Goal: Transaction & Acquisition: Purchase product/service

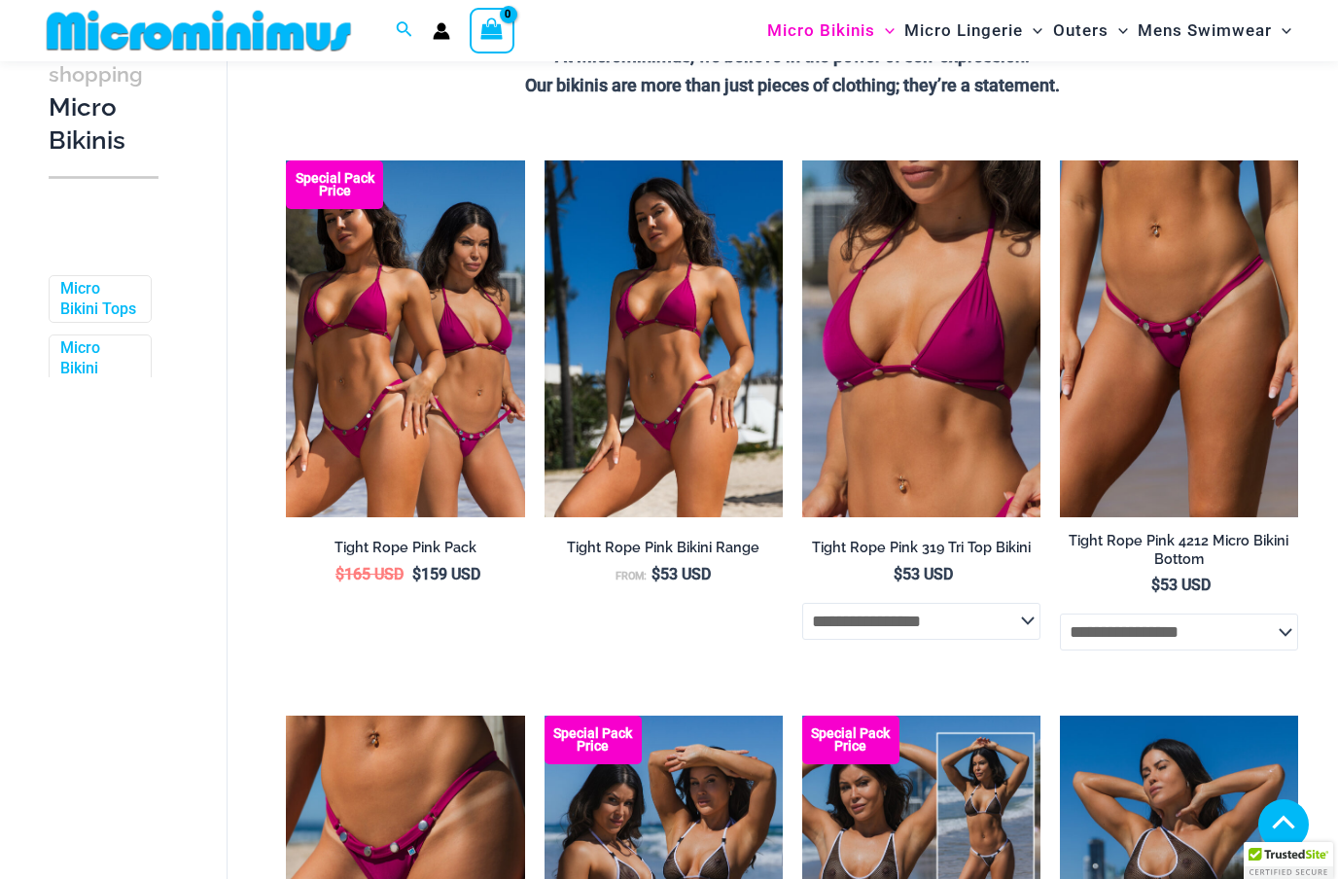
scroll to position [556, 0]
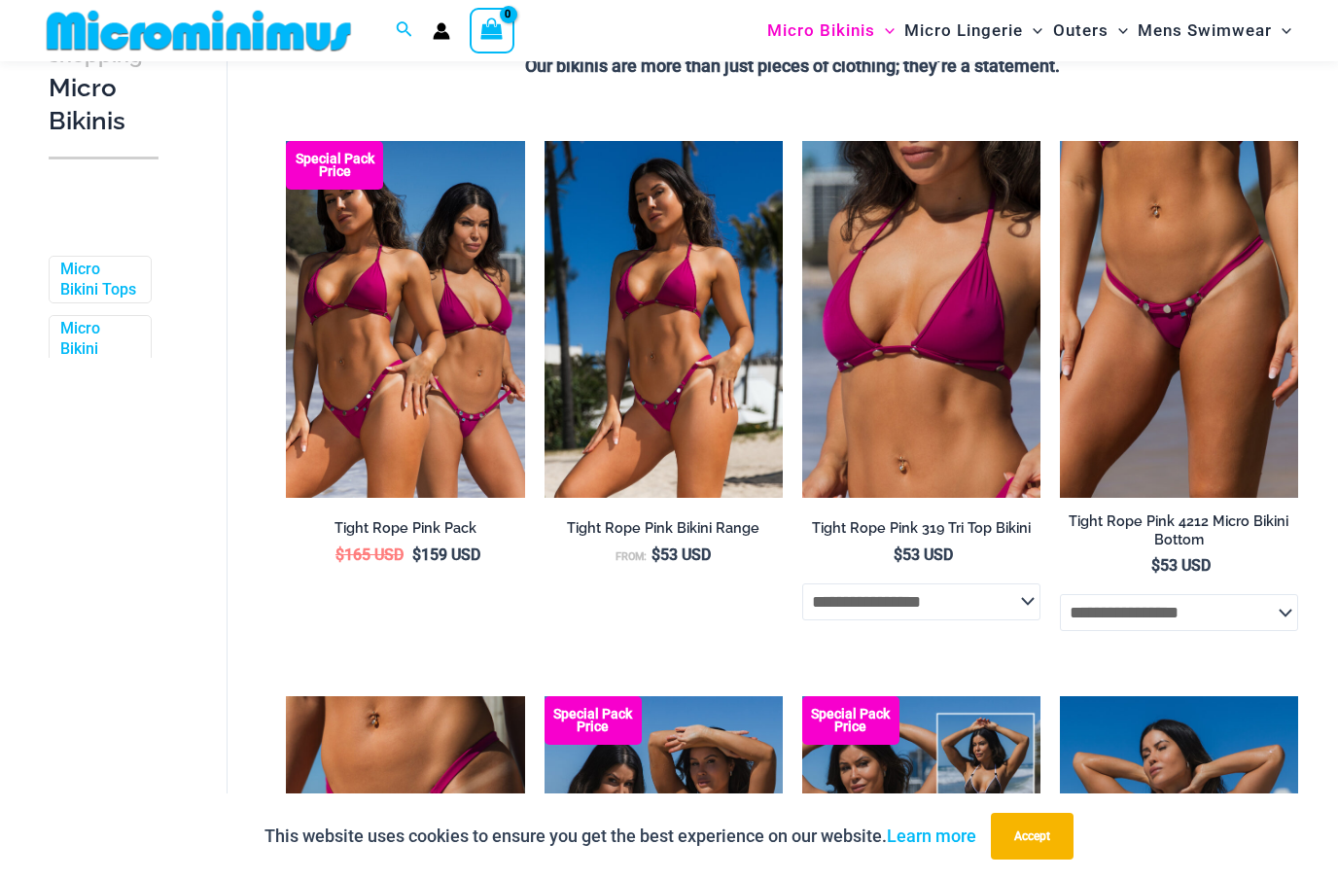
click at [1049, 859] on button "Accept" at bounding box center [1032, 836] width 83 height 47
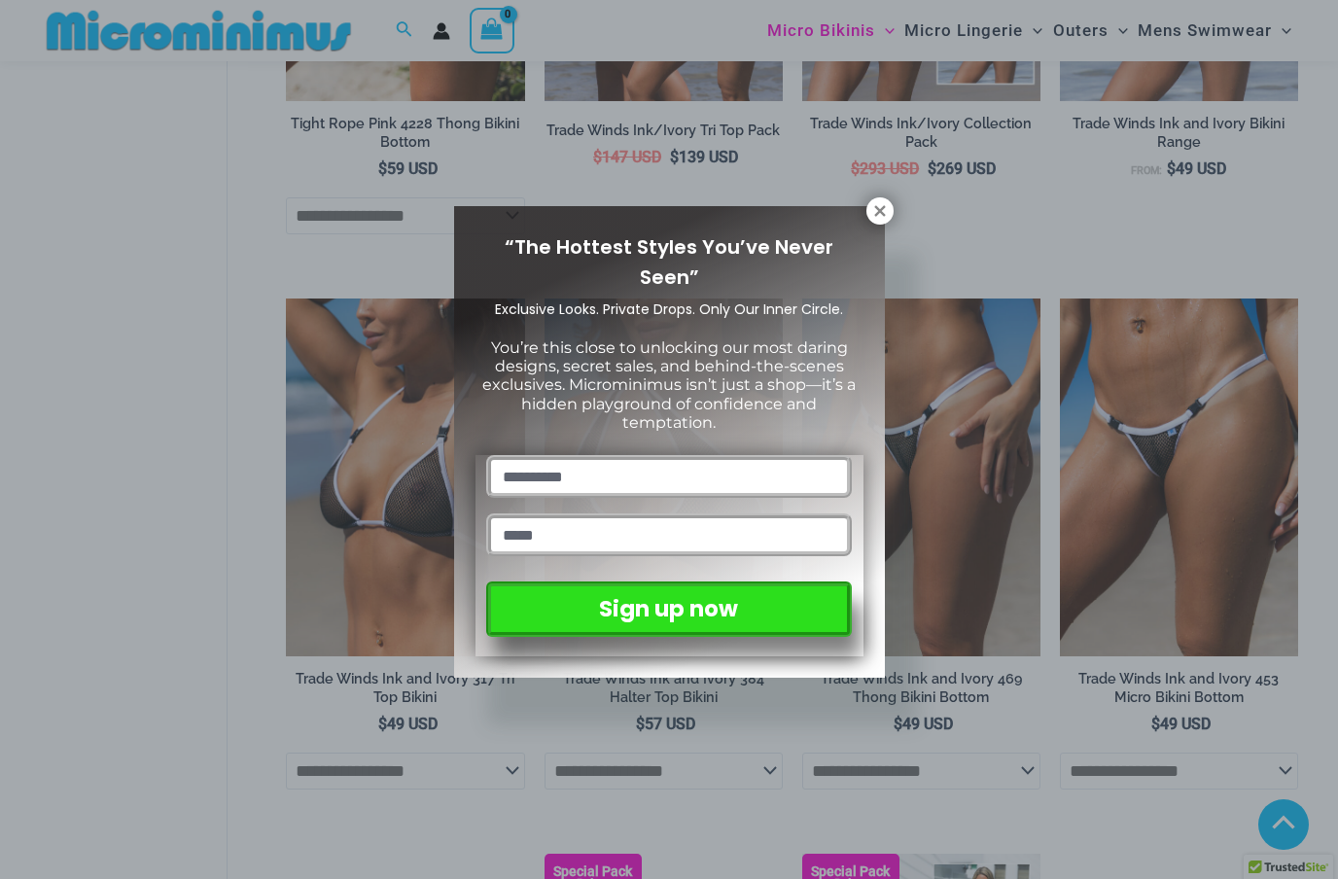
scroll to position [1507, 0]
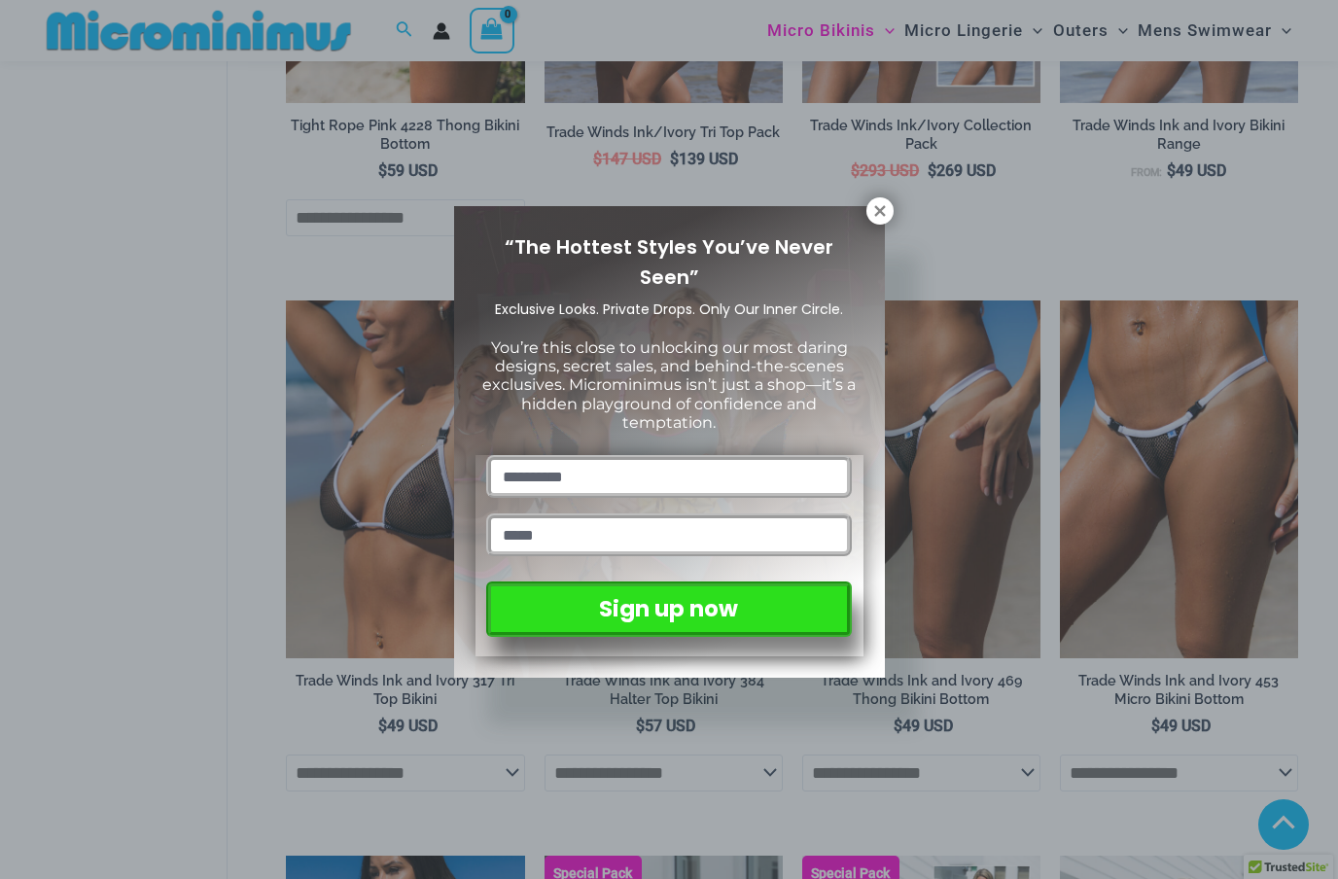
click at [887, 204] on icon at bounding box center [879, 210] width 17 height 17
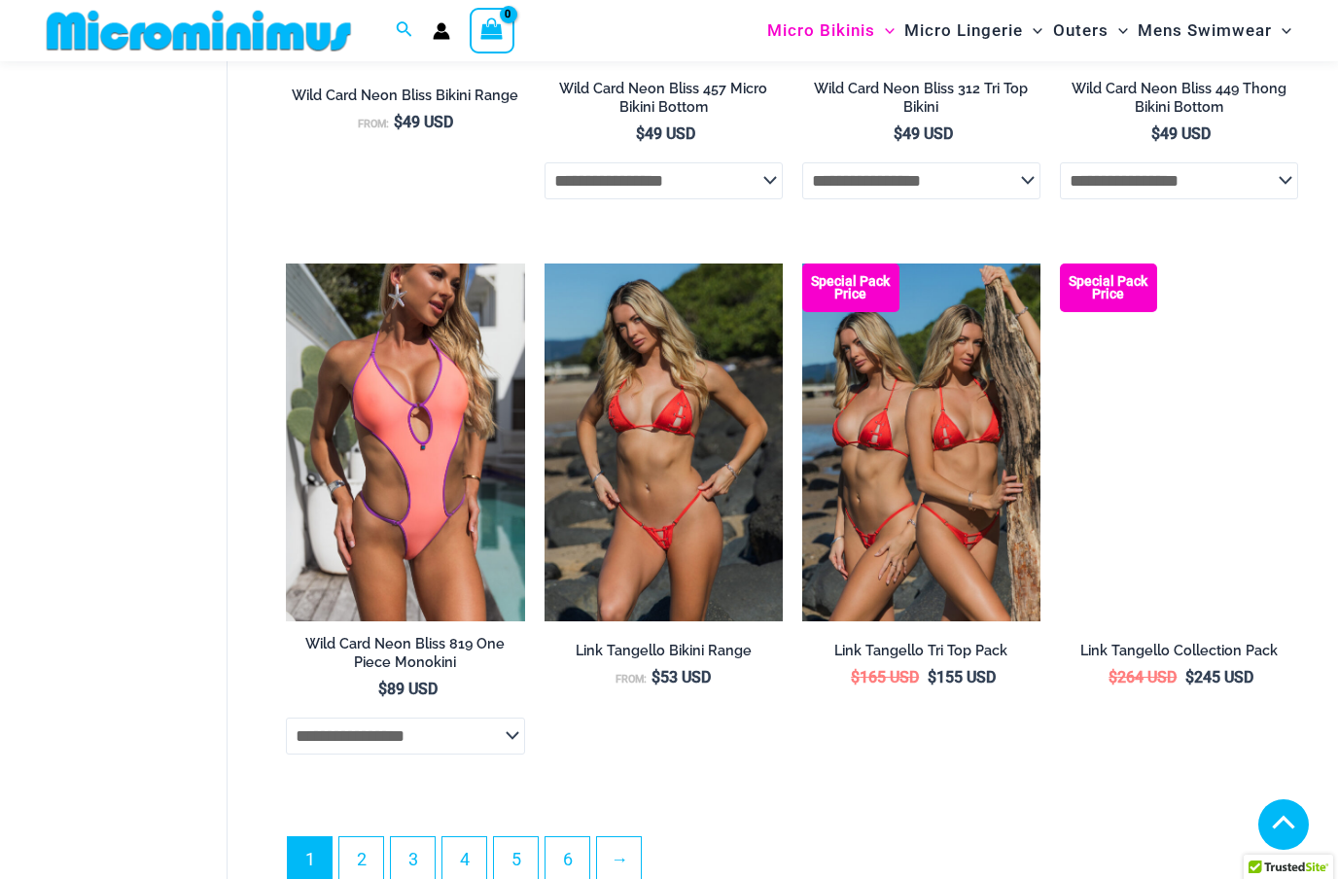
scroll to position [4322, 0]
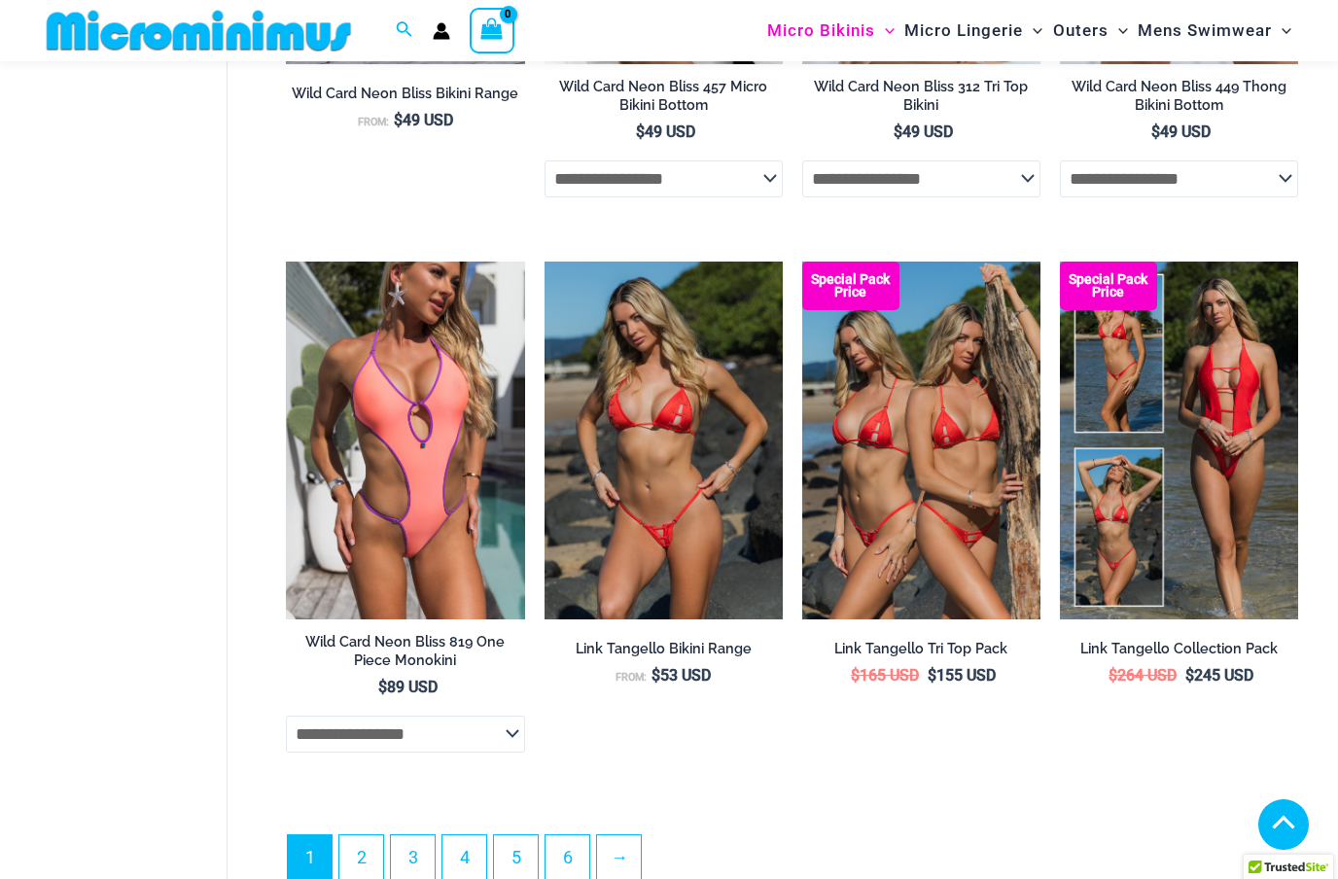
click at [617, 871] on link "→" at bounding box center [619, 857] width 44 height 44
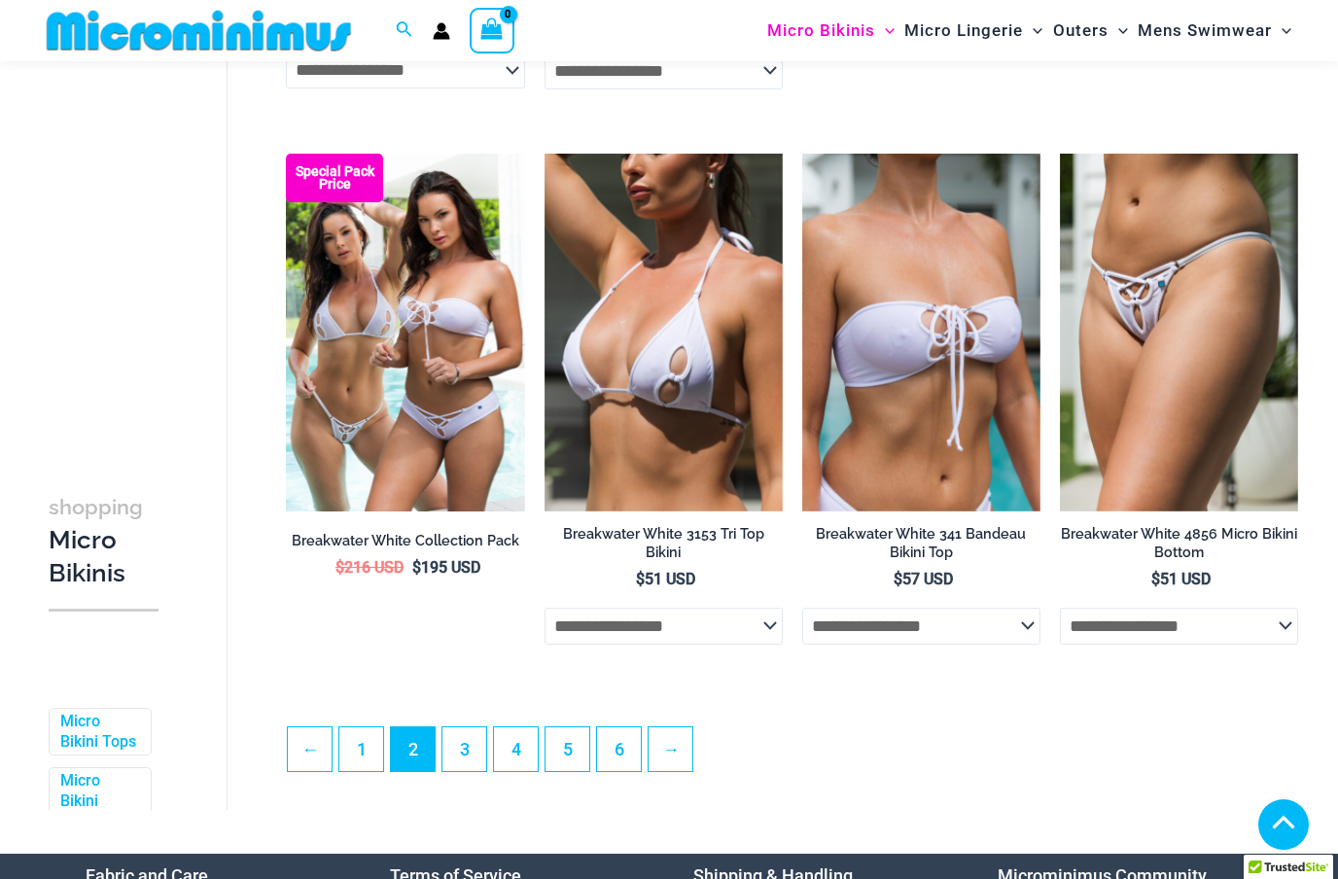
scroll to position [3984, 0]
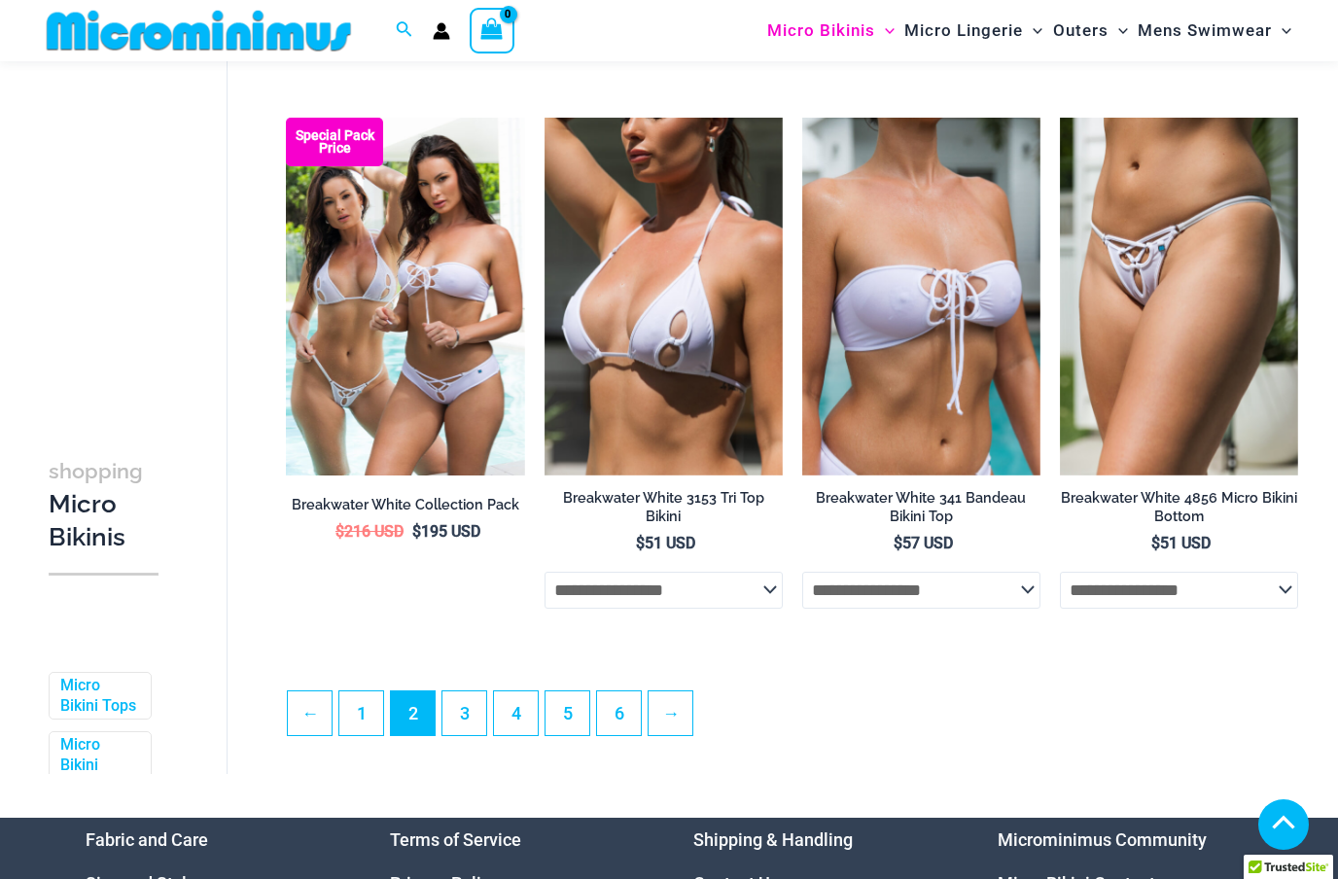
click at [681, 726] on link "→" at bounding box center [670, 713] width 44 height 44
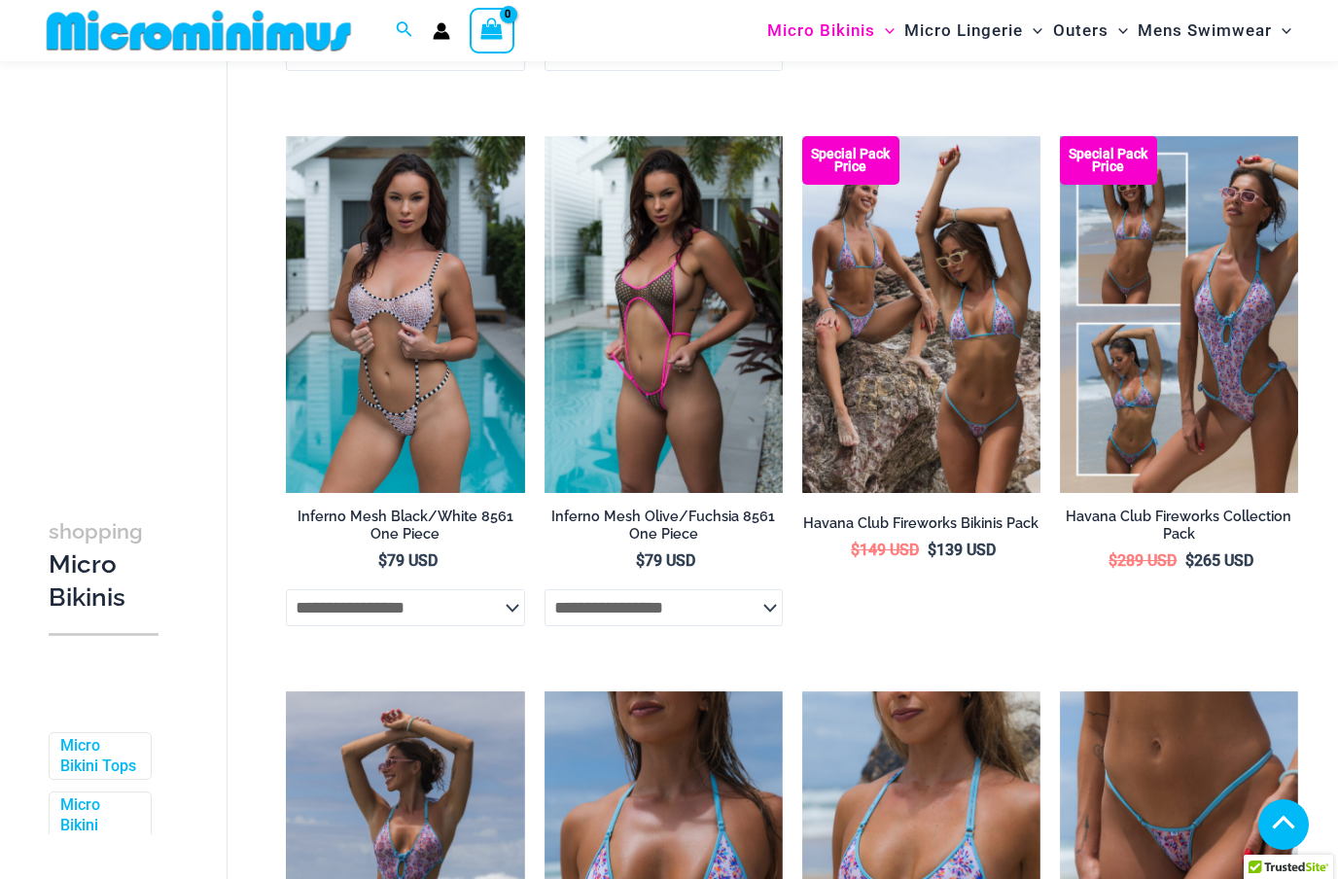
scroll to position [2855, 0]
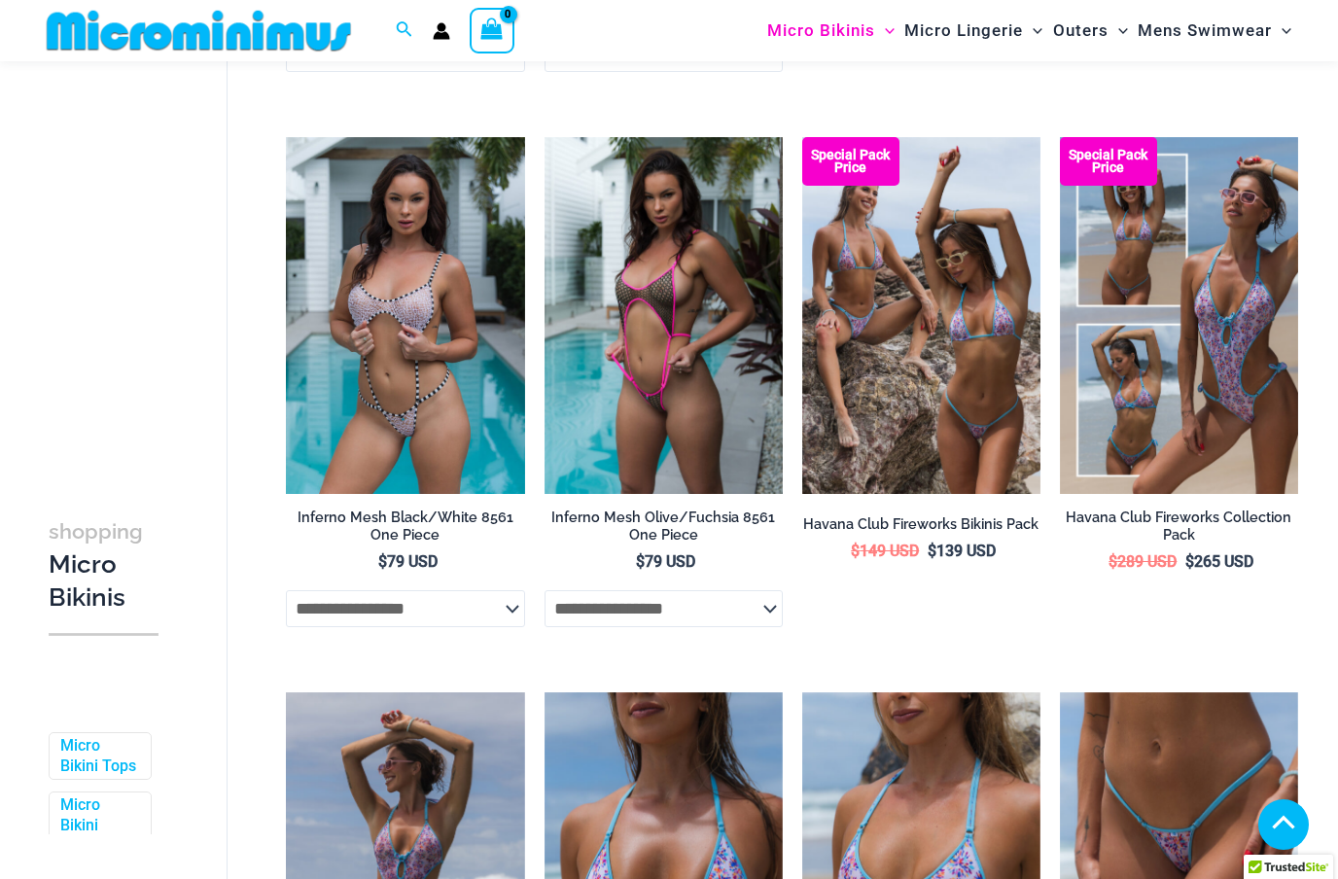
click at [802, 137] on img at bounding box center [802, 137] width 0 height 0
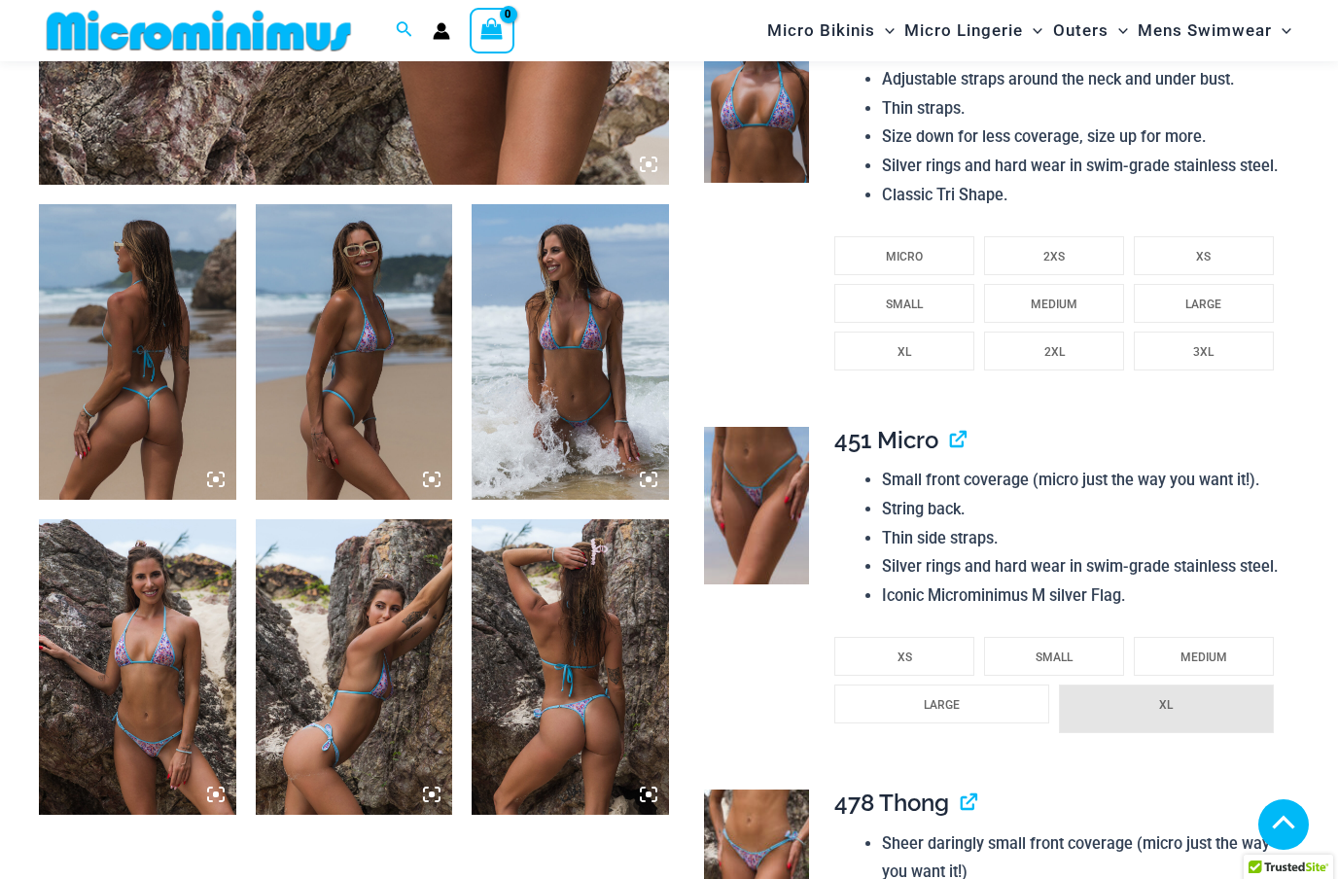
scroll to position [939, 0]
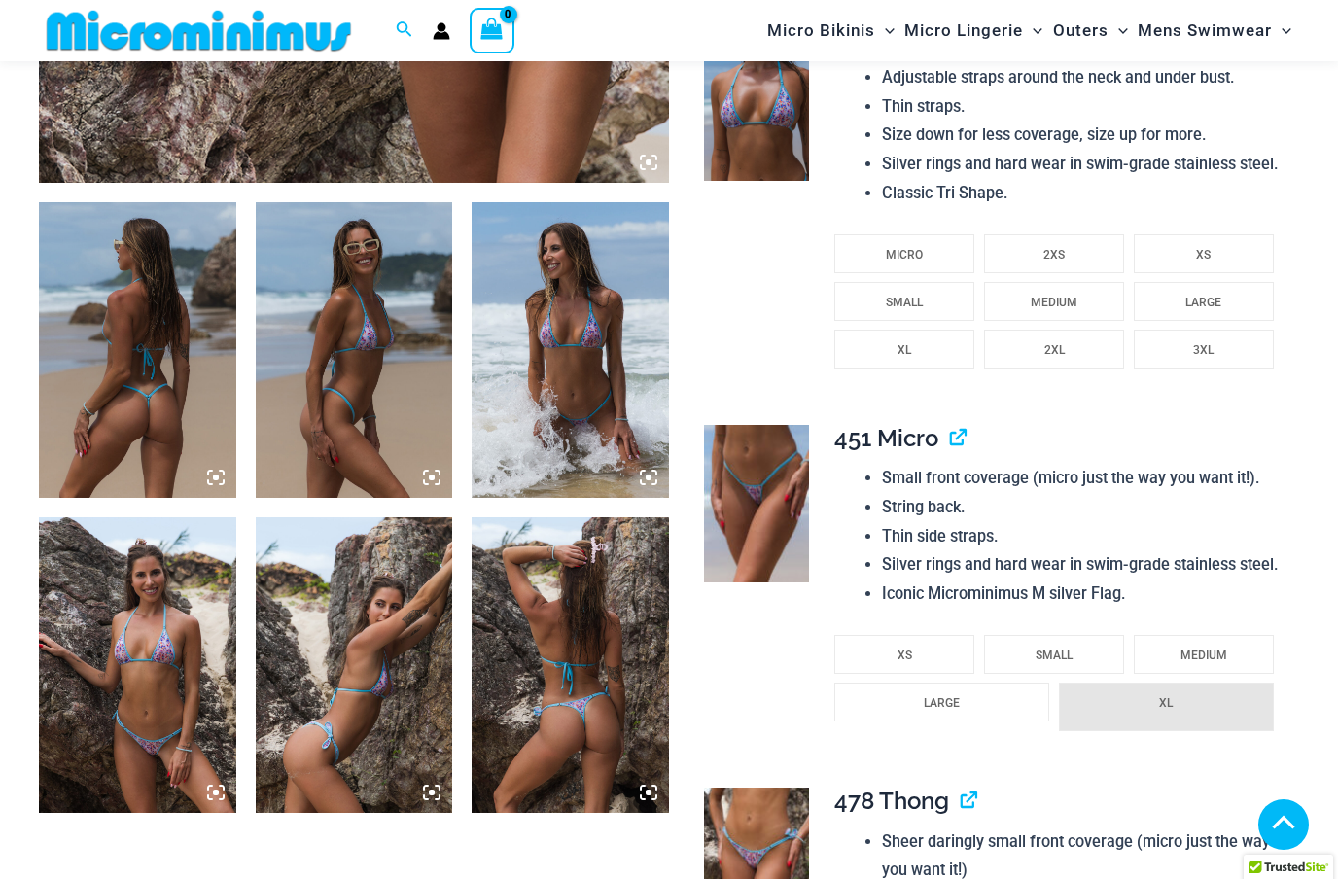
click at [755, 818] on img at bounding box center [756, 865] width 105 height 157
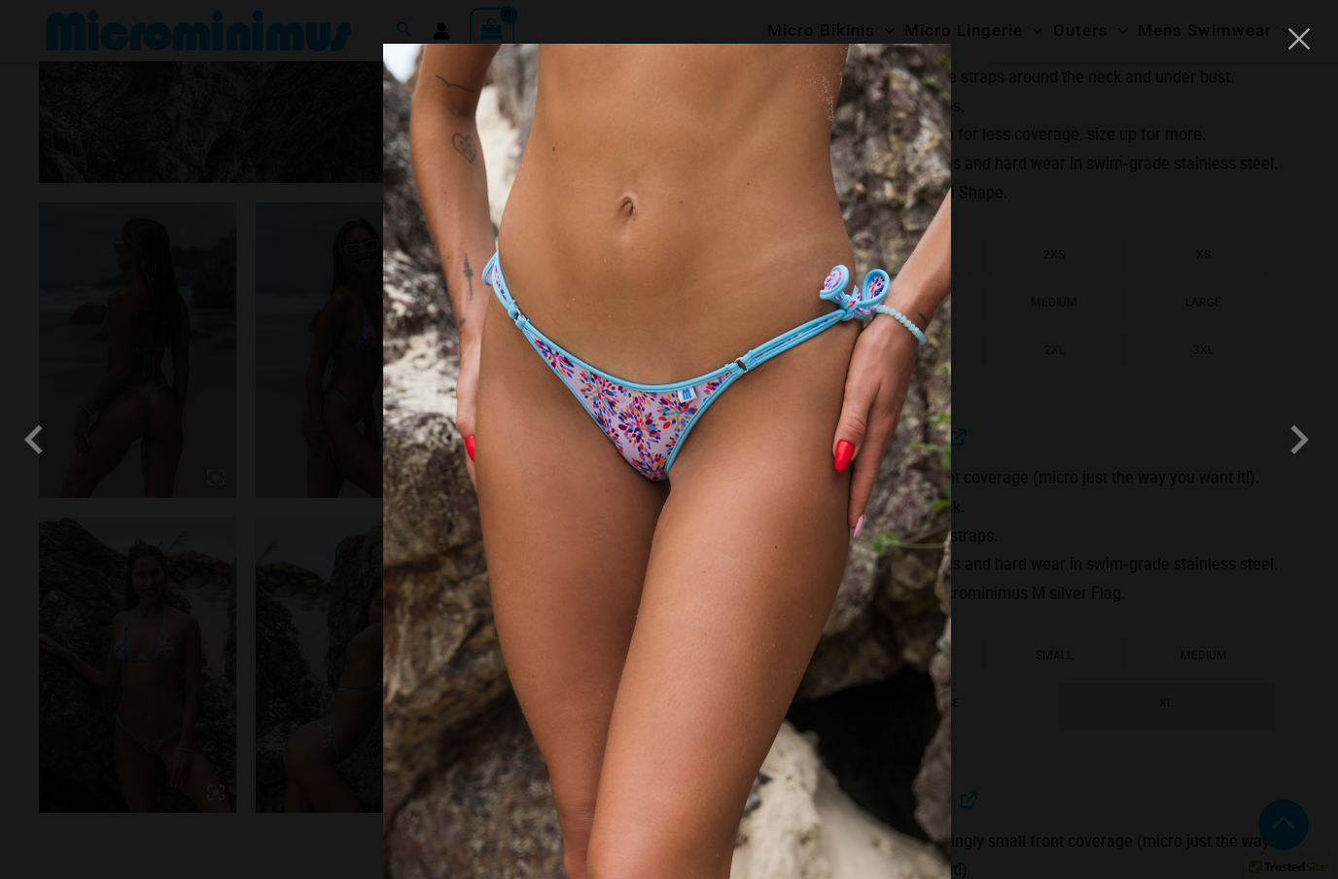
click at [1289, 469] on span at bounding box center [1299, 439] width 58 height 58
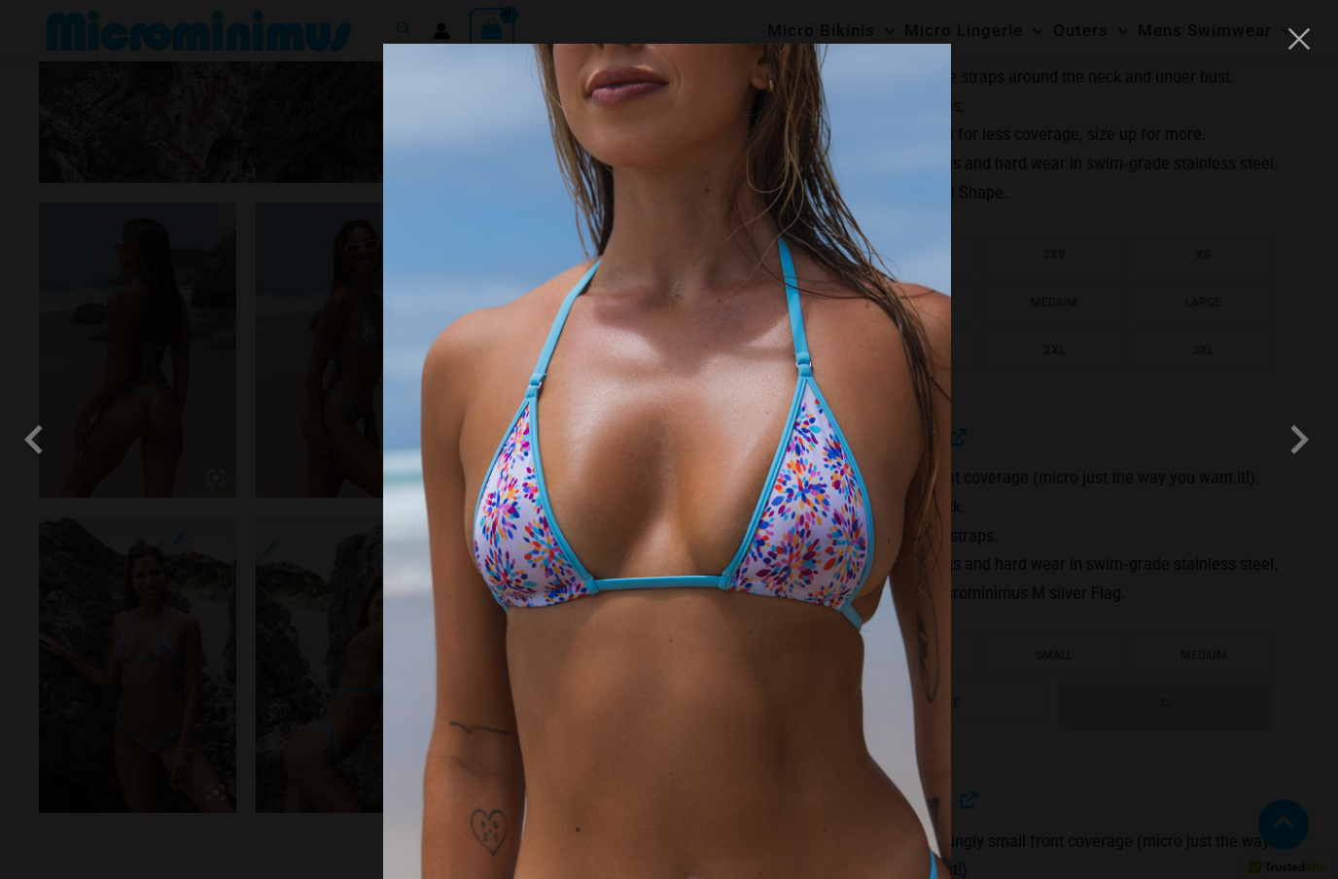
click at [1306, 469] on span at bounding box center [1299, 439] width 58 height 58
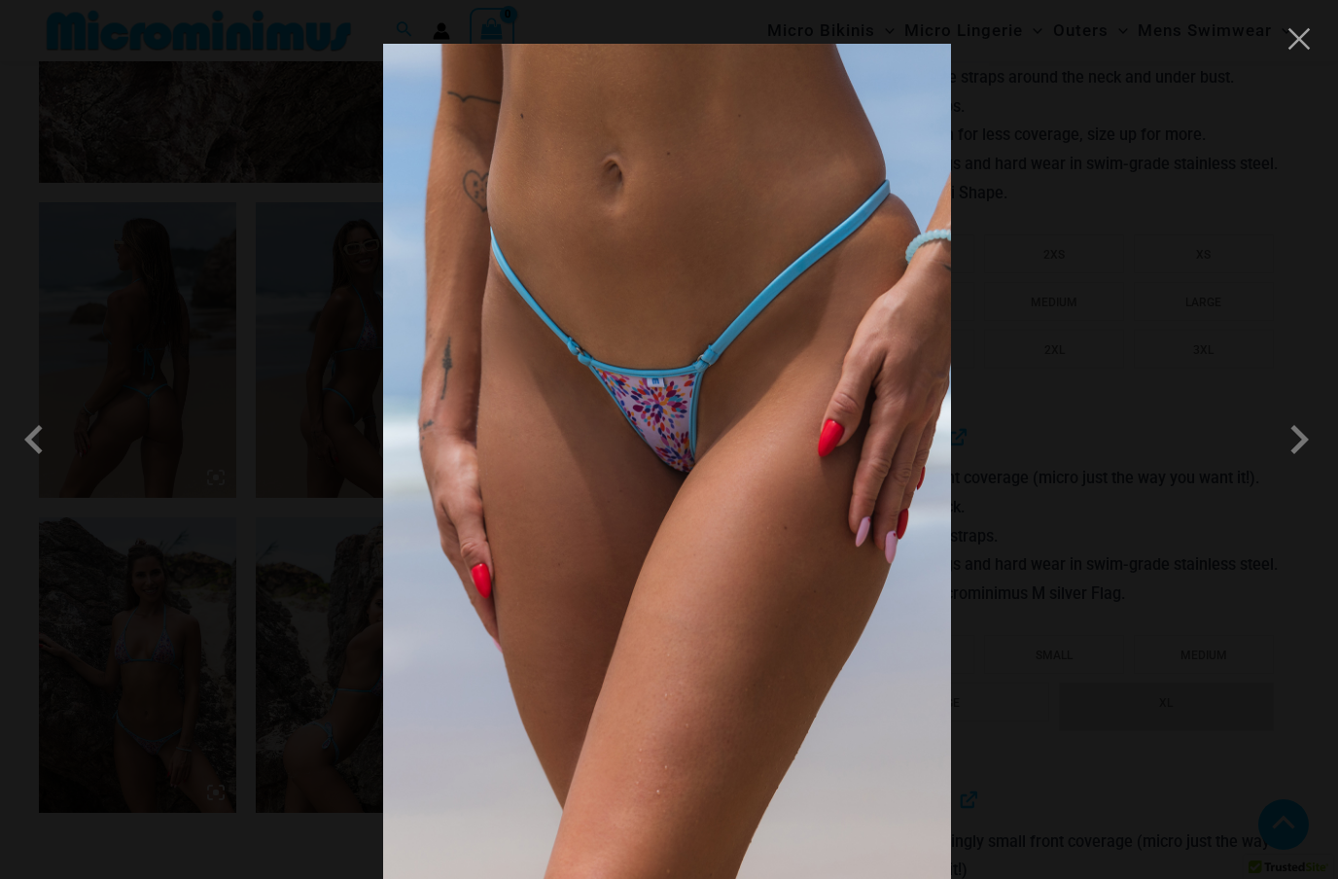
click at [1301, 469] on span at bounding box center [1299, 439] width 58 height 58
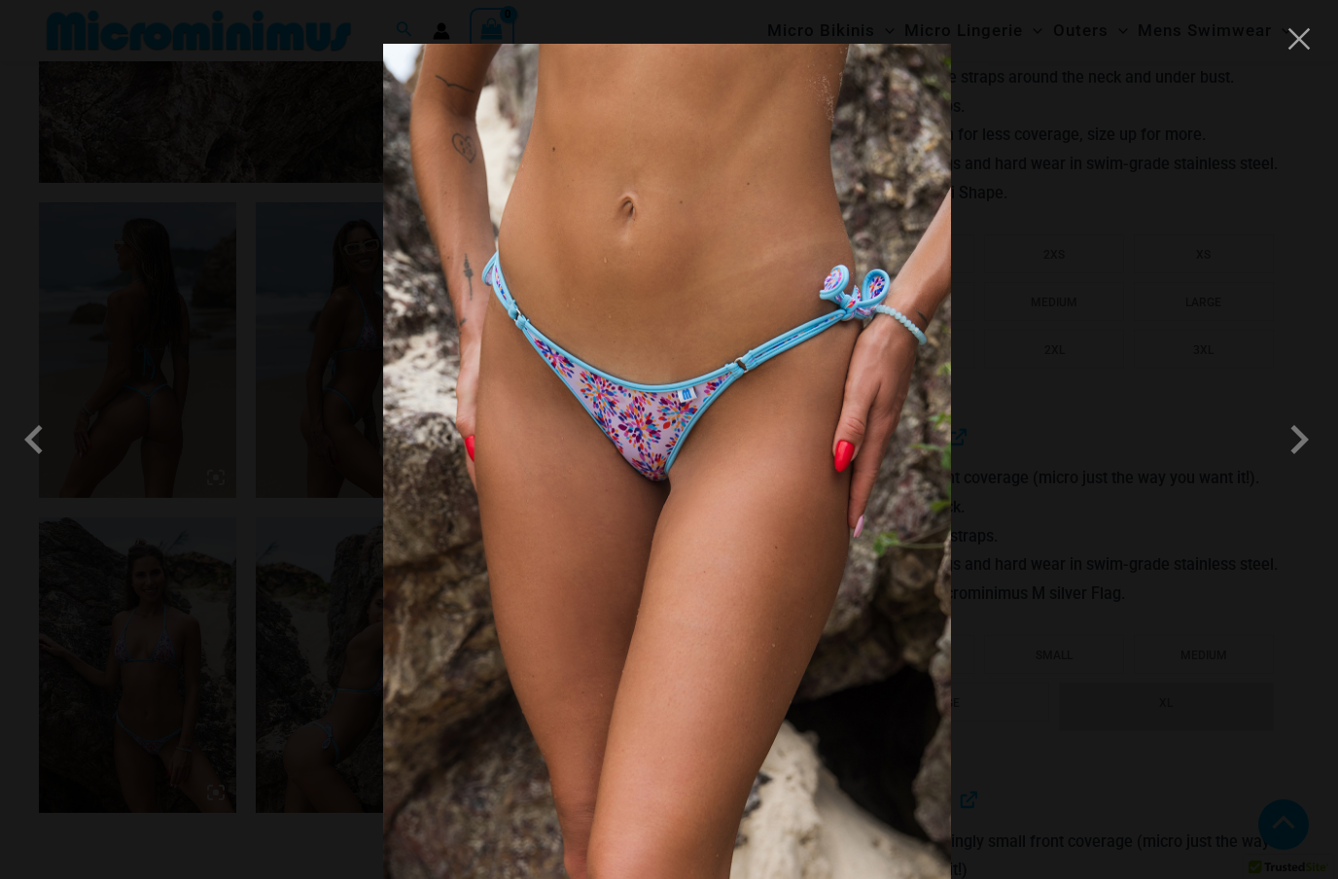
click at [1299, 469] on span at bounding box center [1299, 439] width 58 height 58
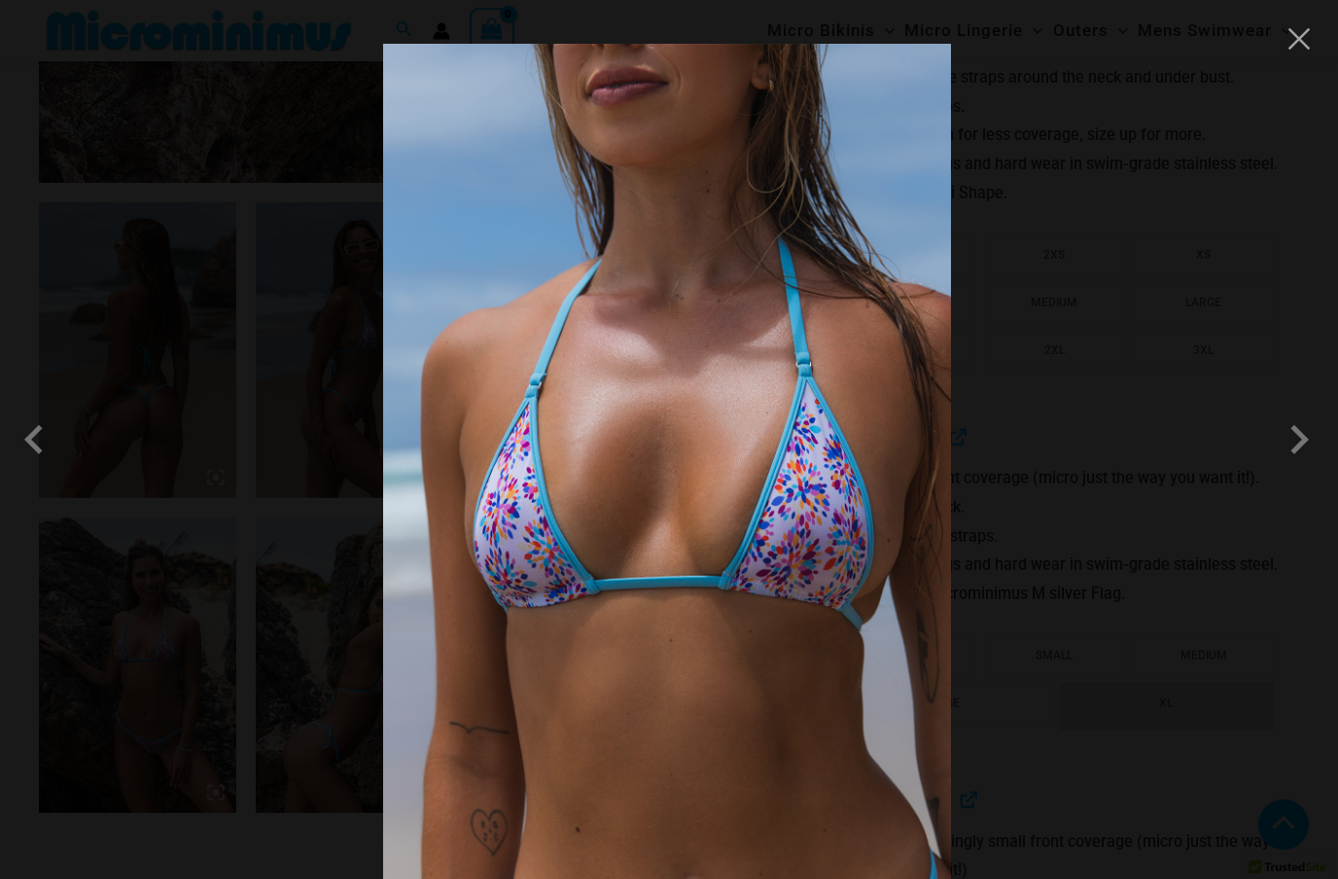
click at [1290, 48] on button "Close" at bounding box center [1298, 38] width 29 height 29
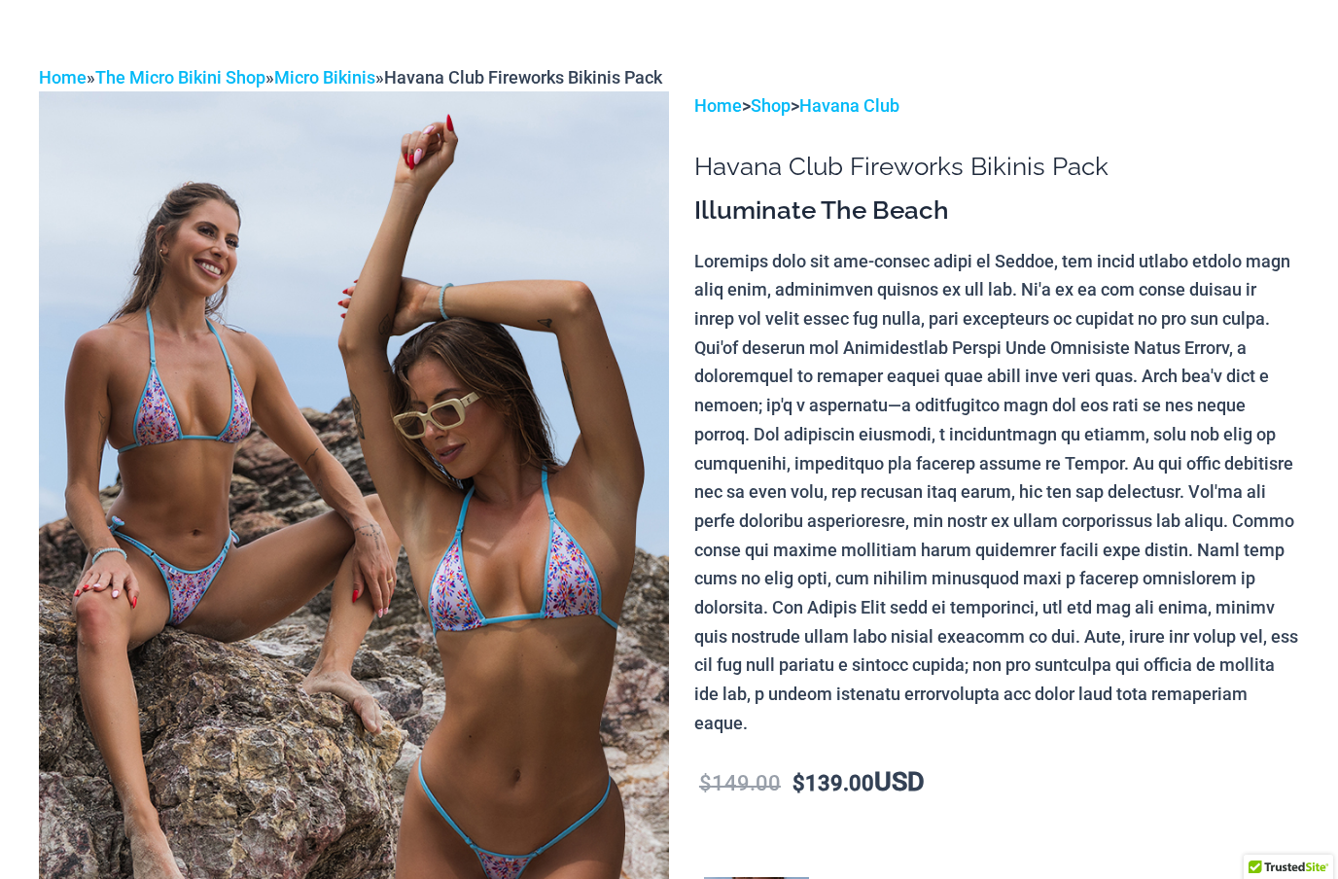
scroll to position [0, 0]
